Goal: Check status: Check status

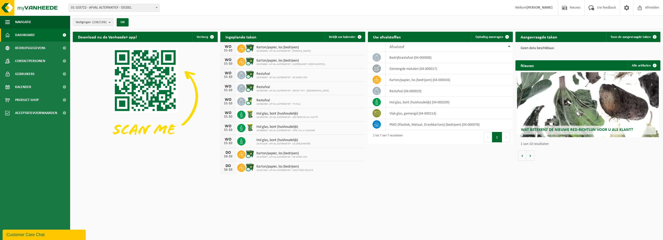
click at [109, 8] on span "01-103722 - AFVAL ALTERNATIEF - DESSEL" at bounding box center [114, 7] width 90 height 7
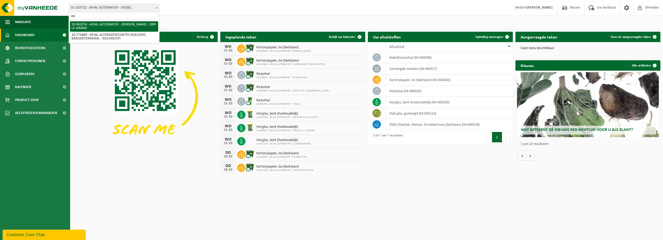
type input "mi"
select select "139601"
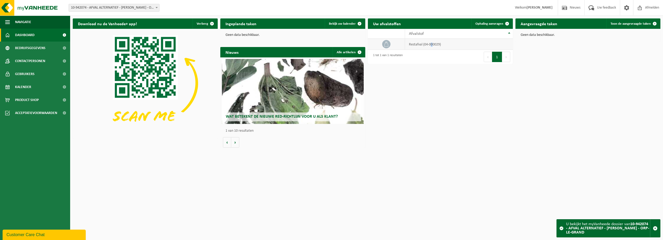
click at [432, 45] on td "restafval (04-000029)" at bounding box center [459, 44] width 108 height 11
click at [430, 45] on td "restafval (04-000029)" at bounding box center [459, 44] width 108 height 11
click at [350, 23] on span "Bekijk uw kalender" at bounding box center [342, 23] width 27 height 3
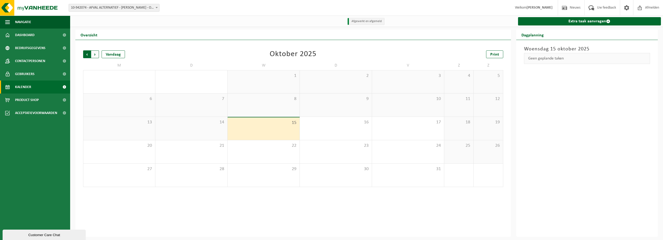
click at [94, 55] on span "Volgende" at bounding box center [95, 54] width 8 height 8
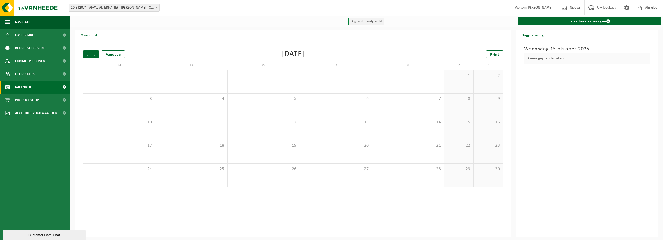
click at [94, 55] on span "Volgende" at bounding box center [95, 54] width 8 height 8
click at [85, 55] on span "Vorige" at bounding box center [87, 54] width 8 height 8
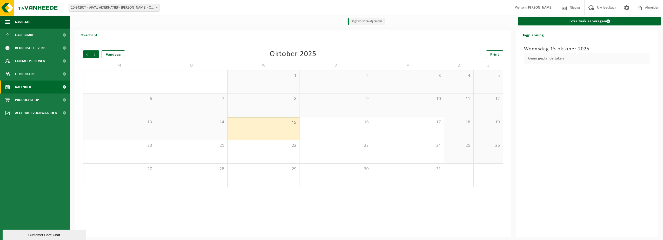
click at [85, 55] on span "Vorige" at bounding box center [87, 54] width 8 height 8
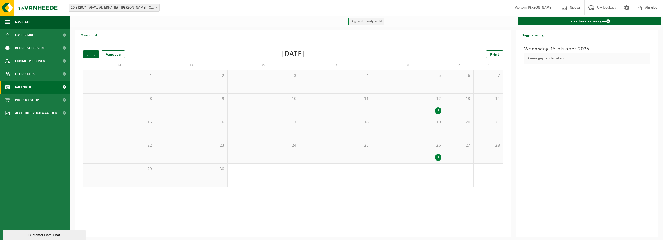
click at [439, 110] on div "1" at bounding box center [438, 110] width 6 height 7
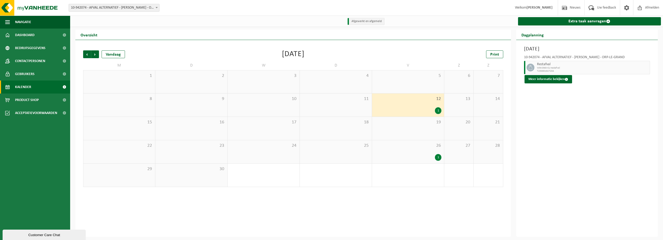
click at [418, 149] on div "26 1" at bounding box center [408, 151] width 72 height 23
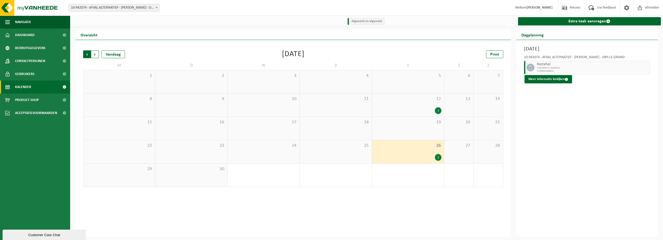
click at [96, 55] on span "Volgende" at bounding box center [95, 54] width 8 height 8
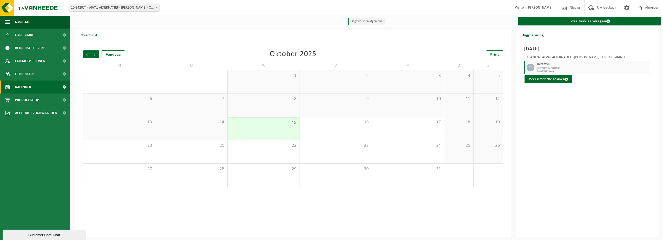
click at [96, 55] on span "Volgende" at bounding box center [95, 54] width 8 height 8
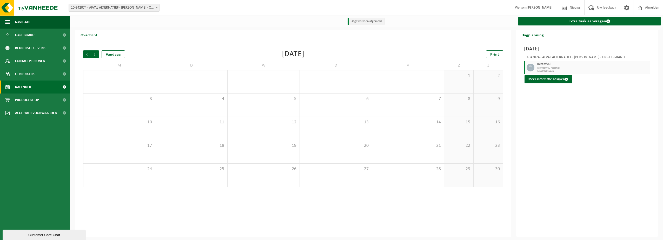
click at [96, 55] on span "Volgende" at bounding box center [95, 54] width 8 height 8
